Goal: Find specific page/section: Find specific page/section

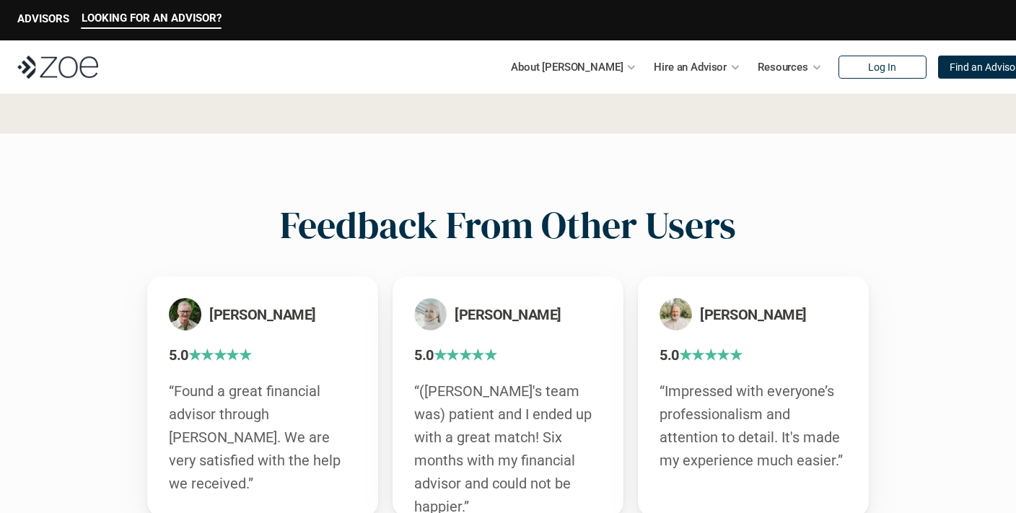
scroll to position [2414, 0]
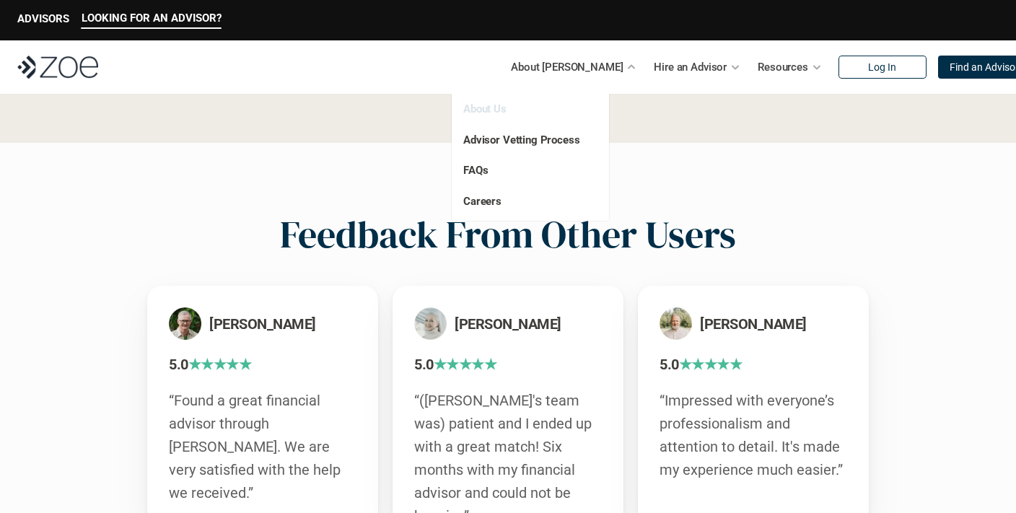
click at [482, 106] on link "About Us" at bounding box center [484, 108] width 43 height 13
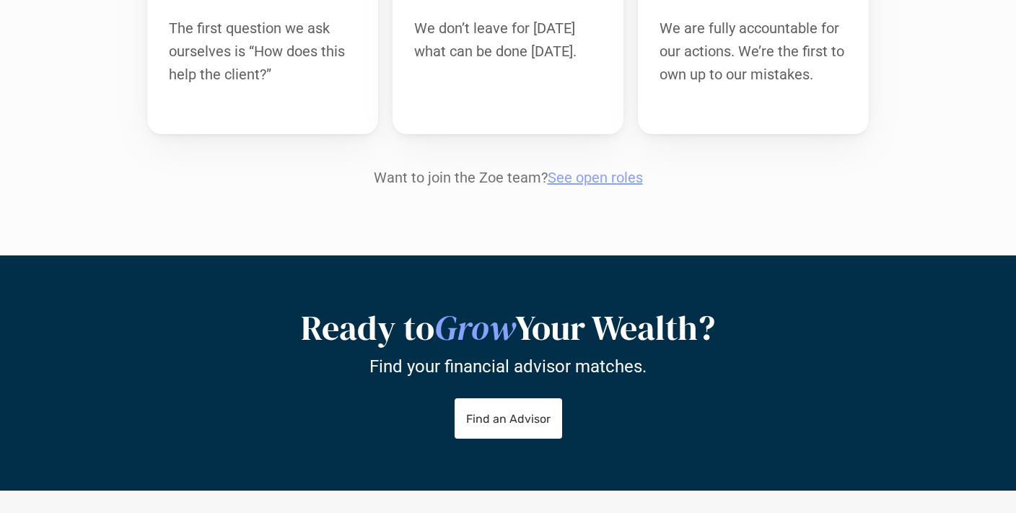
scroll to position [1619, 0]
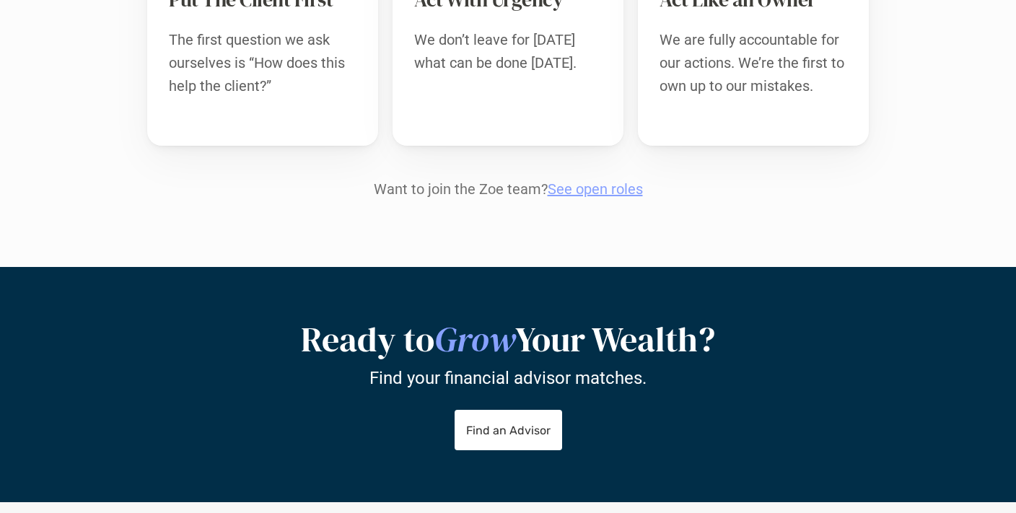
click at [600, 180] on link "See open roles" at bounding box center [595, 188] width 95 height 17
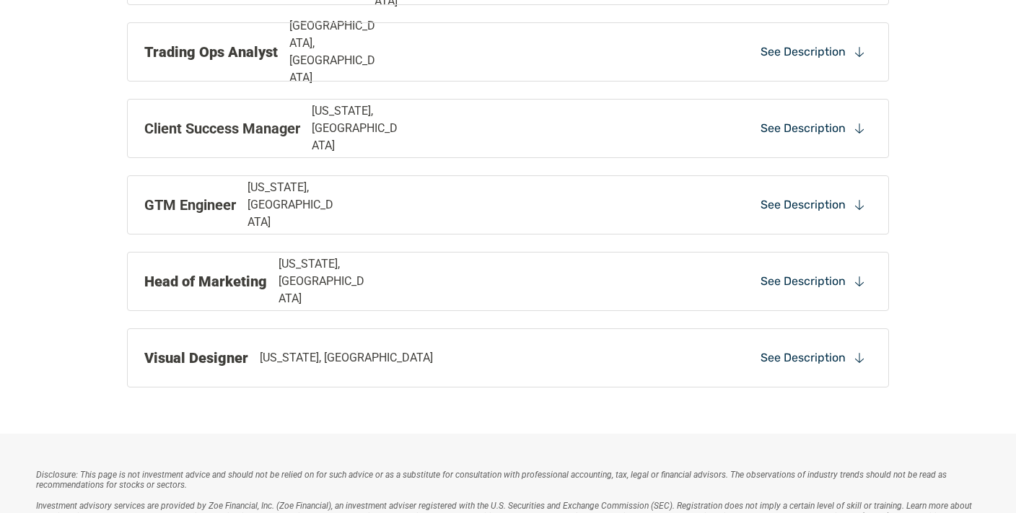
scroll to position [1529, 0]
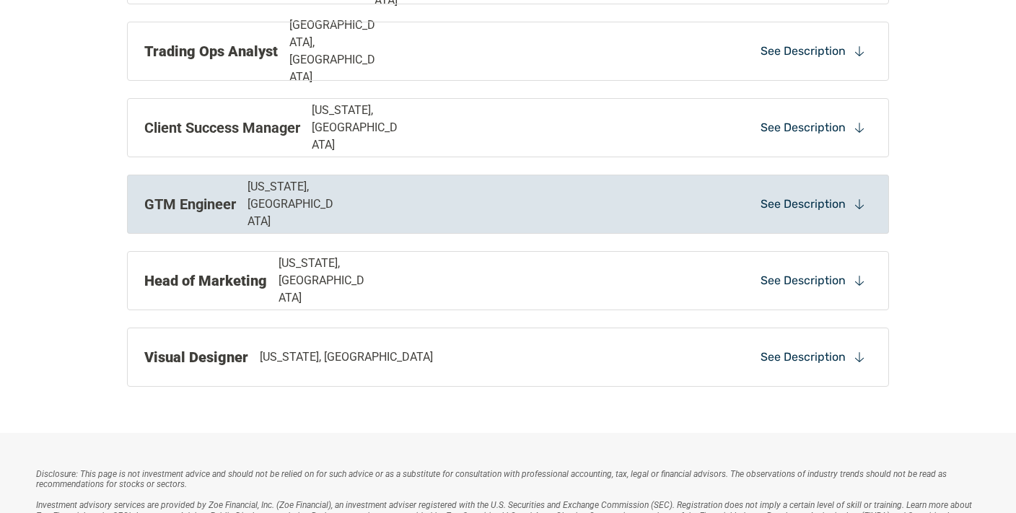
click at [602, 204] on div "GTM Engineer [US_STATE], [GEOGRAPHIC_DATA] See Description" at bounding box center [508, 204] width 762 height 59
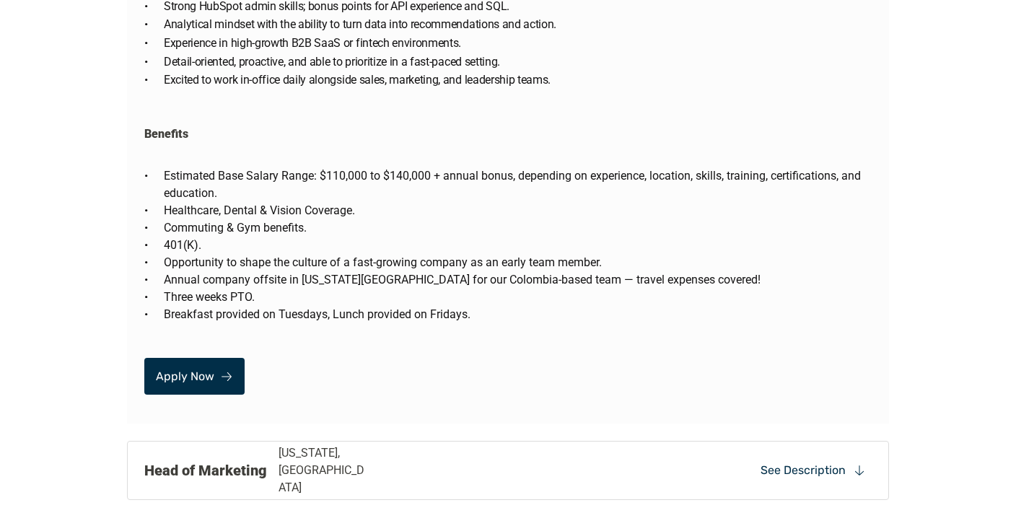
scroll to position [2823, 0]
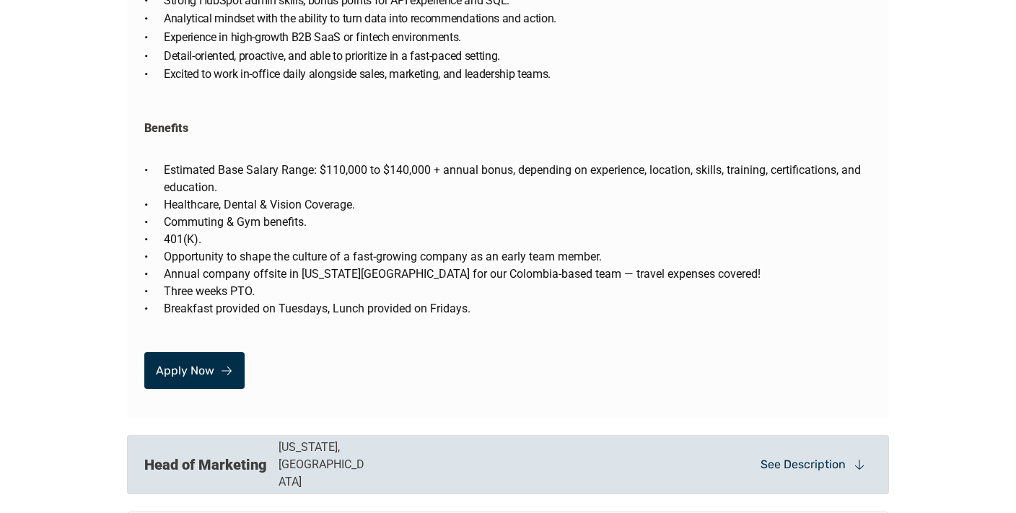
click at [183, 456] on strong "Head of Marketing" at bounding box center [205, 464] width 123 height 17
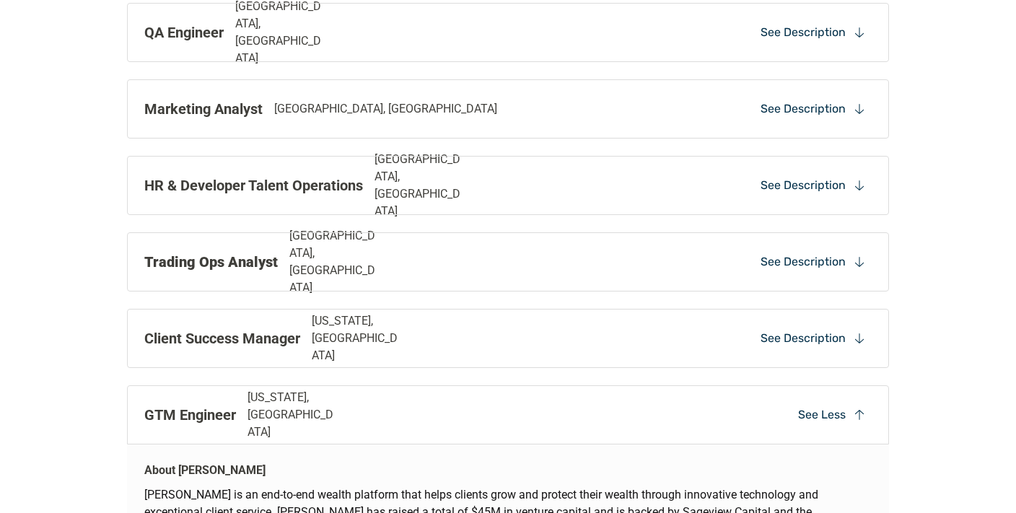
scroll to position [1083, 0]
